Goal: Check status: Check status

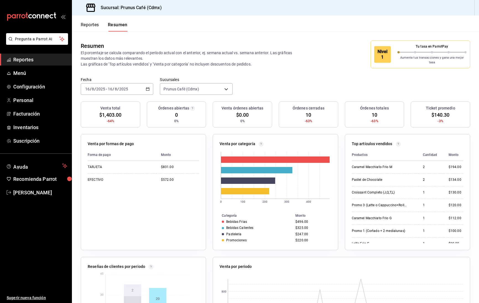
click at [123, 79] on div "Fecha [DATE] [DATE] - [DATE] [DATE]" at bounding box center [117, 86] width 72 height 18
click at [129, 83] on div "[DATE] [DATE] - [DATE] [DATE]" at bounding box center [117, 89] width 72 height 12
click at [111, 140] on span "Mes actual" at bounding box center [106, 143] width 43 height 6
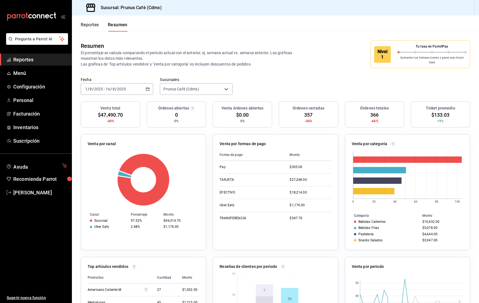
click at [144, 87] on div "[DATE] [DATE] - [DATE] [DATE]" at bounding box center [117, 89] width 72 height 12
click at [107, 167] on span "Rango de fechas" at bounding box center [106, 168] width 43 height 6
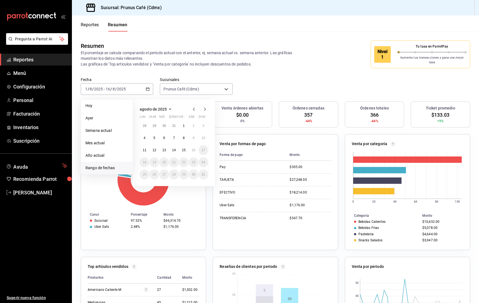
click at [193, 108] on icon "button" at bounding box center [194, 109] width 2 height 3
click at [155, 124] on abbr "1" at bounding box center [155, 126] width 2 height 4
click at [175, 173] on abbr "31" at bounding box center [174, 175] width 4 height 4
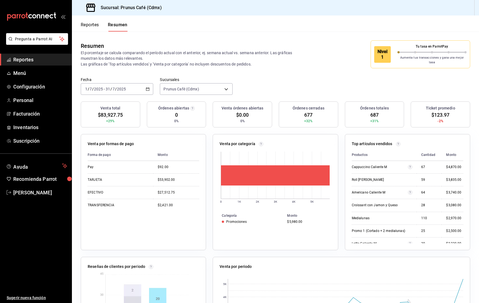
click at [149, 88] on \(Stroke\) "button" at bounding box center [147, 89] width 3 height 3
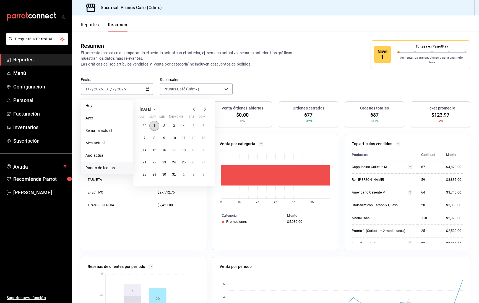
click at [155, 124] on abbr "1" at bounding box center [155, 126] width 2 height 4
click at [164, 148] on abbr "16" at bounding box center [164, 150] width 4 height 4
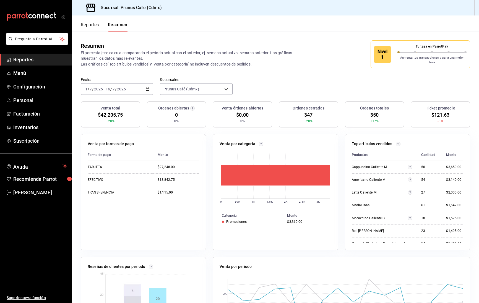
click at [136, 87] on div "[DATE] [DATE] - [DATE] [DATE]" at bounding box center [117, 89] width 72 height 12
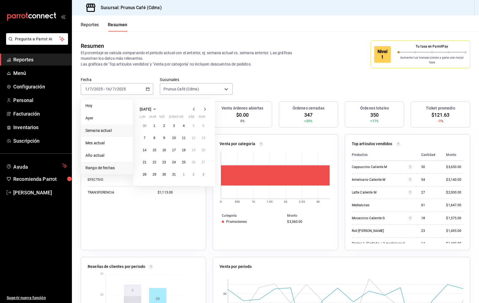
click at [132, 129] on li "Semana actual" at bounding box center [107, 130] width 52 height 12
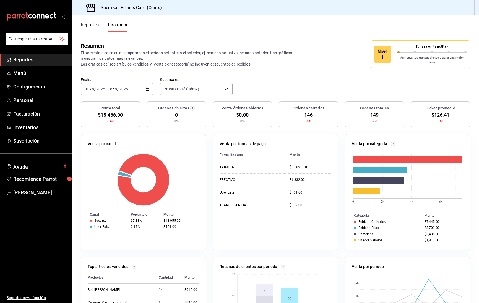
click at [366, 163] on rect at bounding box center [407, 178] width 111 height 58
click at [137, 84] on div "[DATE] [DATE] - [DATE] [DATE]" at bounding box center [117, 89] width 72 height 12
click at [106, 165] on span "Rango de fechas" at bounding box center [106, 168] width 43 height 6
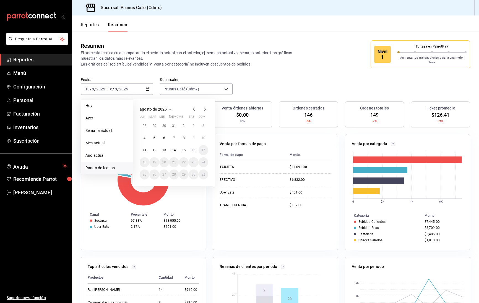
click at [196, 108] on icon "button" at bounding box center [194, 109] width 7 height 7
click at [154, 121] on button "1" at bounding box center [154, 126] width 10 height 10
click at [173, 173] on abbr "31" at bounding box center [174, 175] width 4 height 4
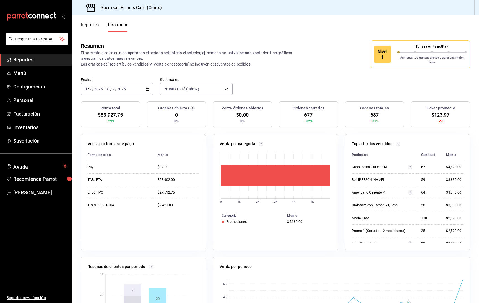
click at [138, 87] on div "[DATE] [DATE] - [DATE] [DATE]" at bounding box center [117, 89] width 72 height 12
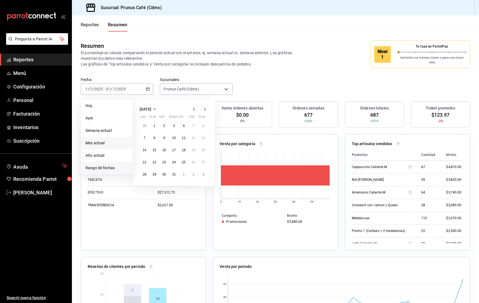
click at [108, 143] on li "Mes actual" at bounding box center [107, 143] width 52 height 12
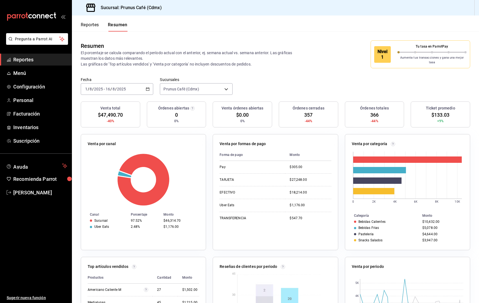
click at [147, 88] on \(Stroke\) "button" at bounding box center [147, 89] width 3 height 3
click at [120, 169] on li "Rango de fechas" at bounding box center [107, 168] width 52 height 12
click at [262, 67] on div "Resumen El porcentaje se calcula comparando el período actual con el anterior, …" at bounding box center [275, 55] width 407 height 46
click at [147, 87] on icon "button" at bounding box center [148, 89] width 4 height 4
